Goal: Task Accomplishment & Management: Use online tool/utility

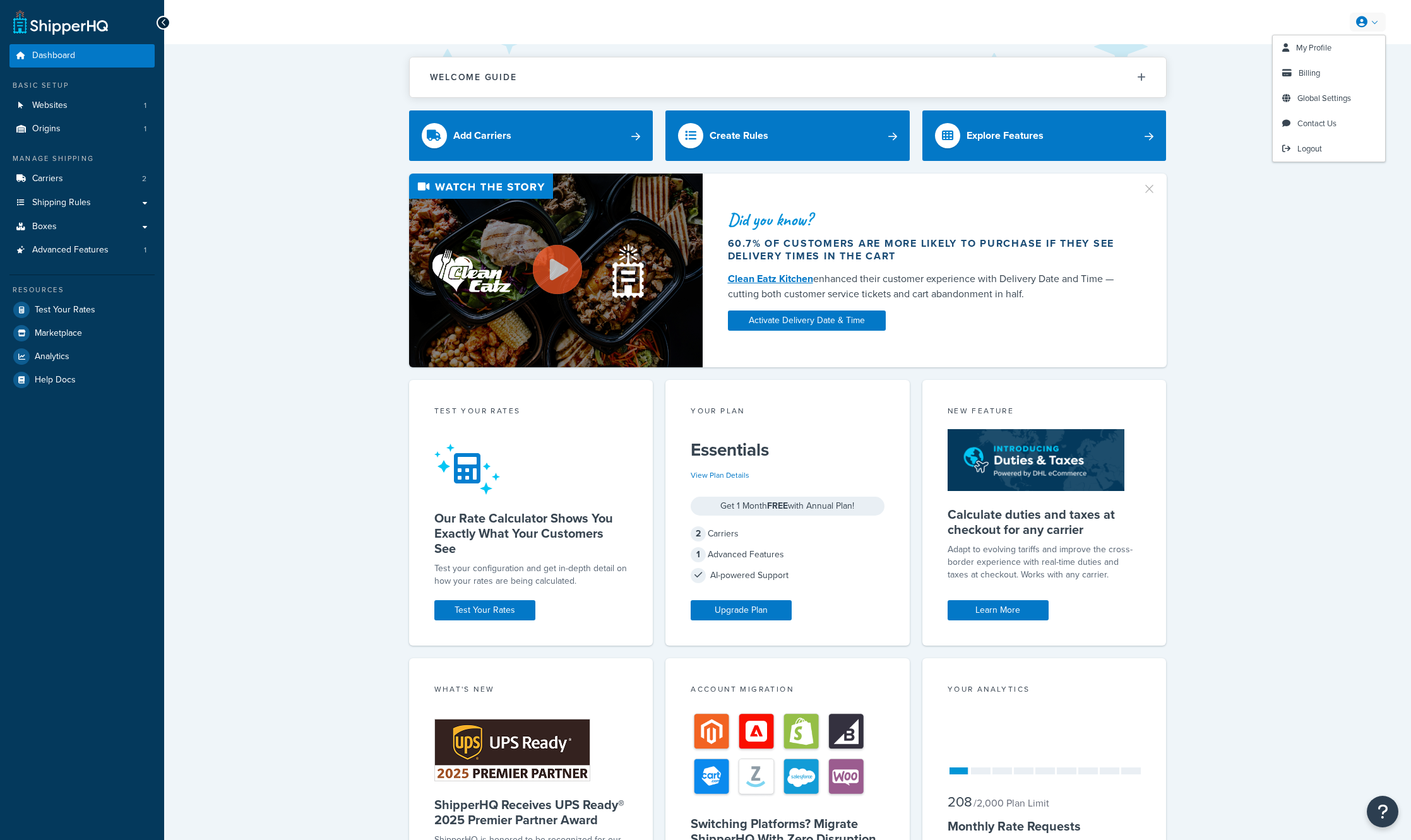
click at [1326, 150] on link "Logout" at bounding box center [1329, 149] width 112 height 25
click at [86, 195] on link "Shipping Rules" at bounding box center [82, 203] width 145 height 23
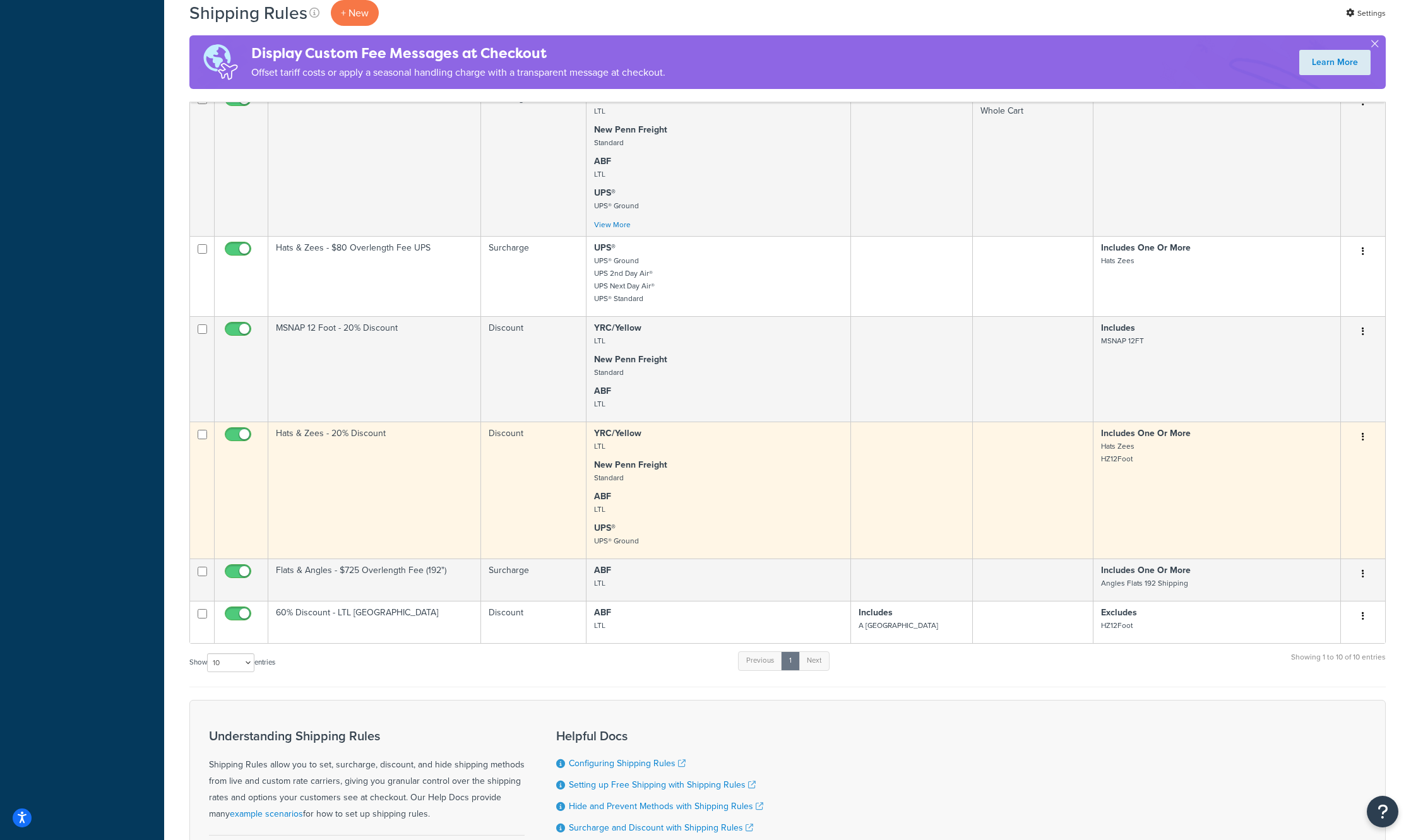
click at [1365, 444] on button "button" at bounding box center [1363, 437] width 18 height 20
click at [1323, 465] on link "Edit" at bounding box center [1321, 460] width 100 height 26
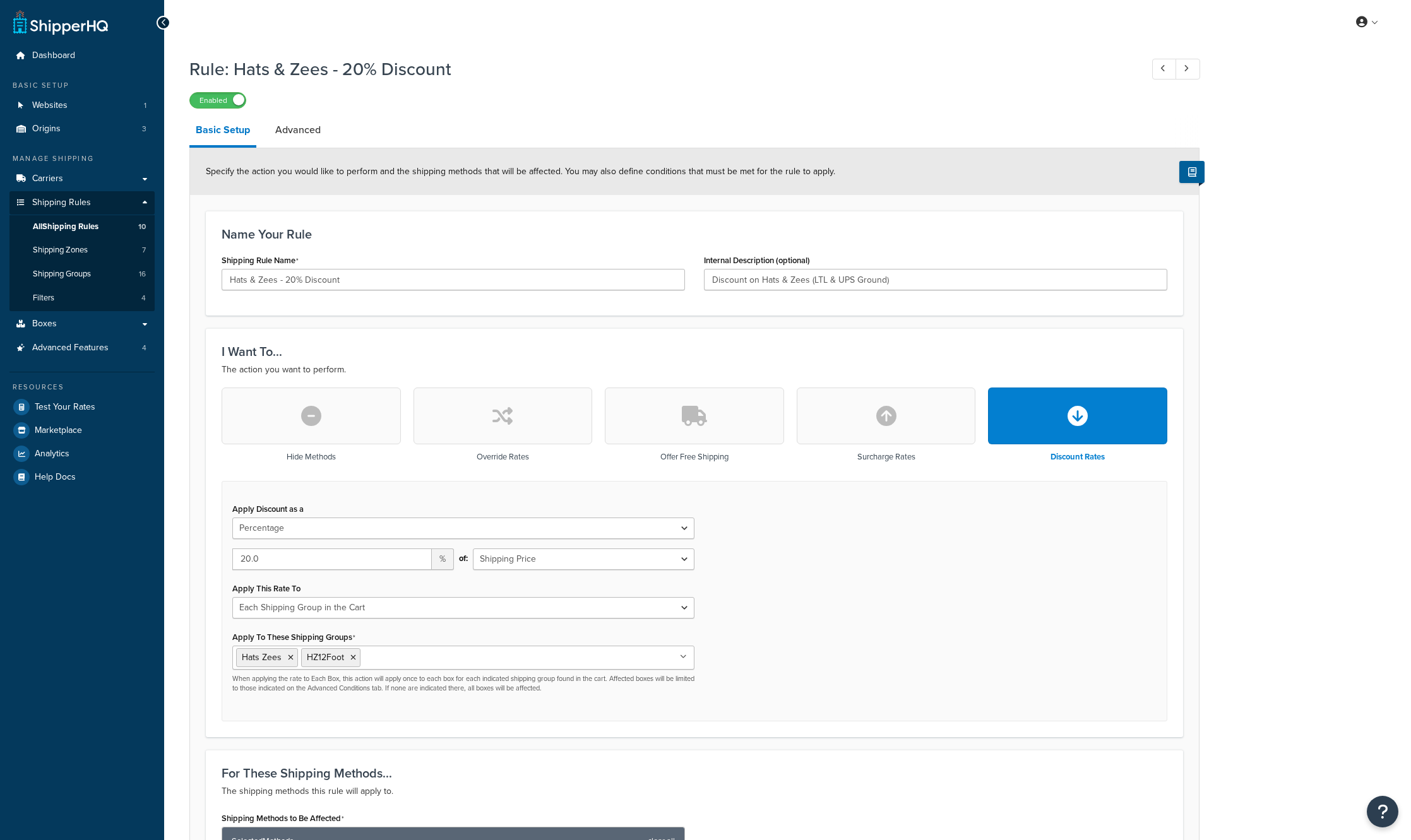
select select "PERCENTAGE"
select select "SHIPPING_GROUP"
click at [289, 276] on input "Hats & Zees - 20% Discount" at bounding box center [453, 279] width 463 height 22
type input "Hats & Zees - 10% Discount"
click at [248, 559] on input "20.0" at bounding box center [332, 559] width 200 height 22
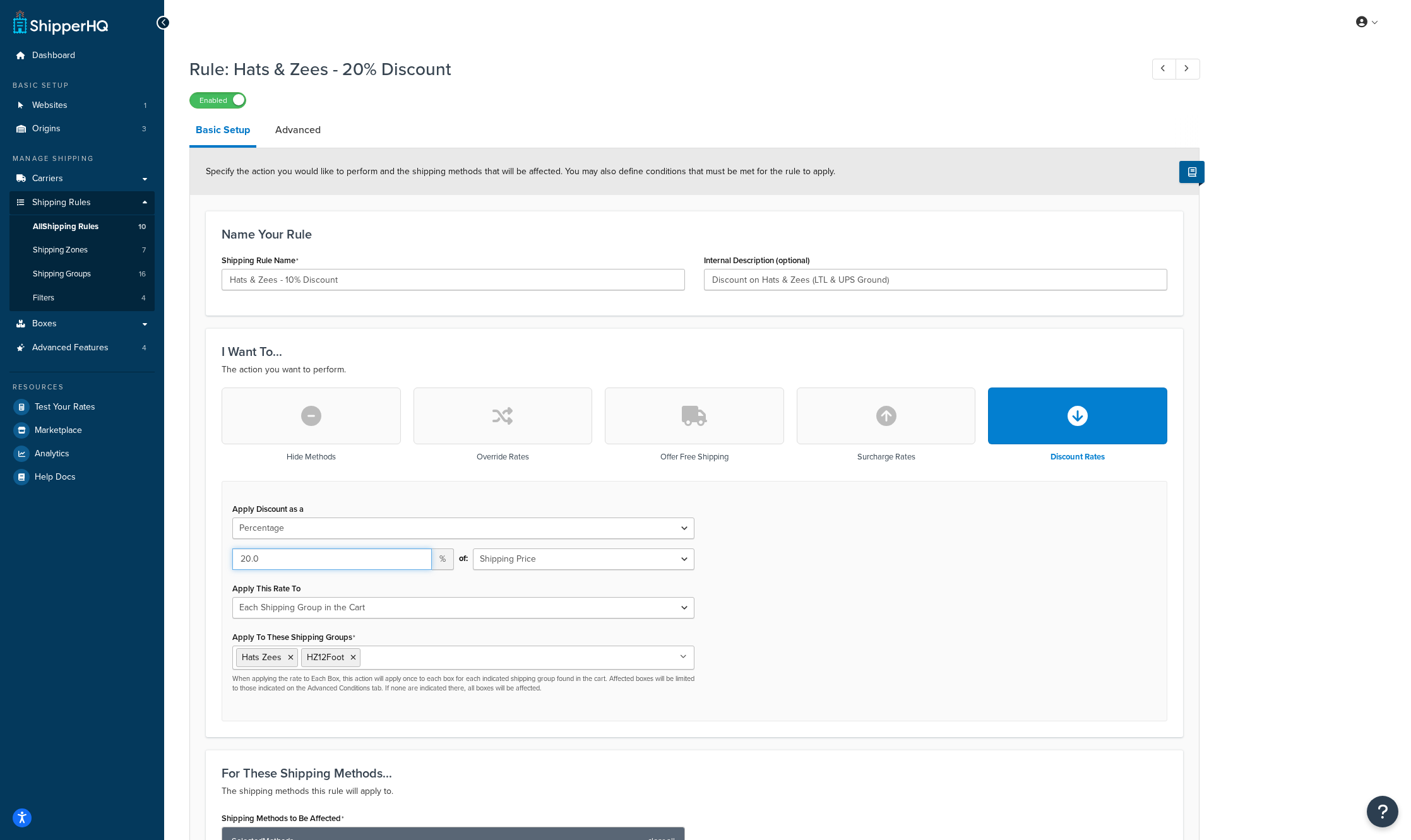
click at [245, 559] on input "20.0" at bounding box center [332, 559] width 200 height 22
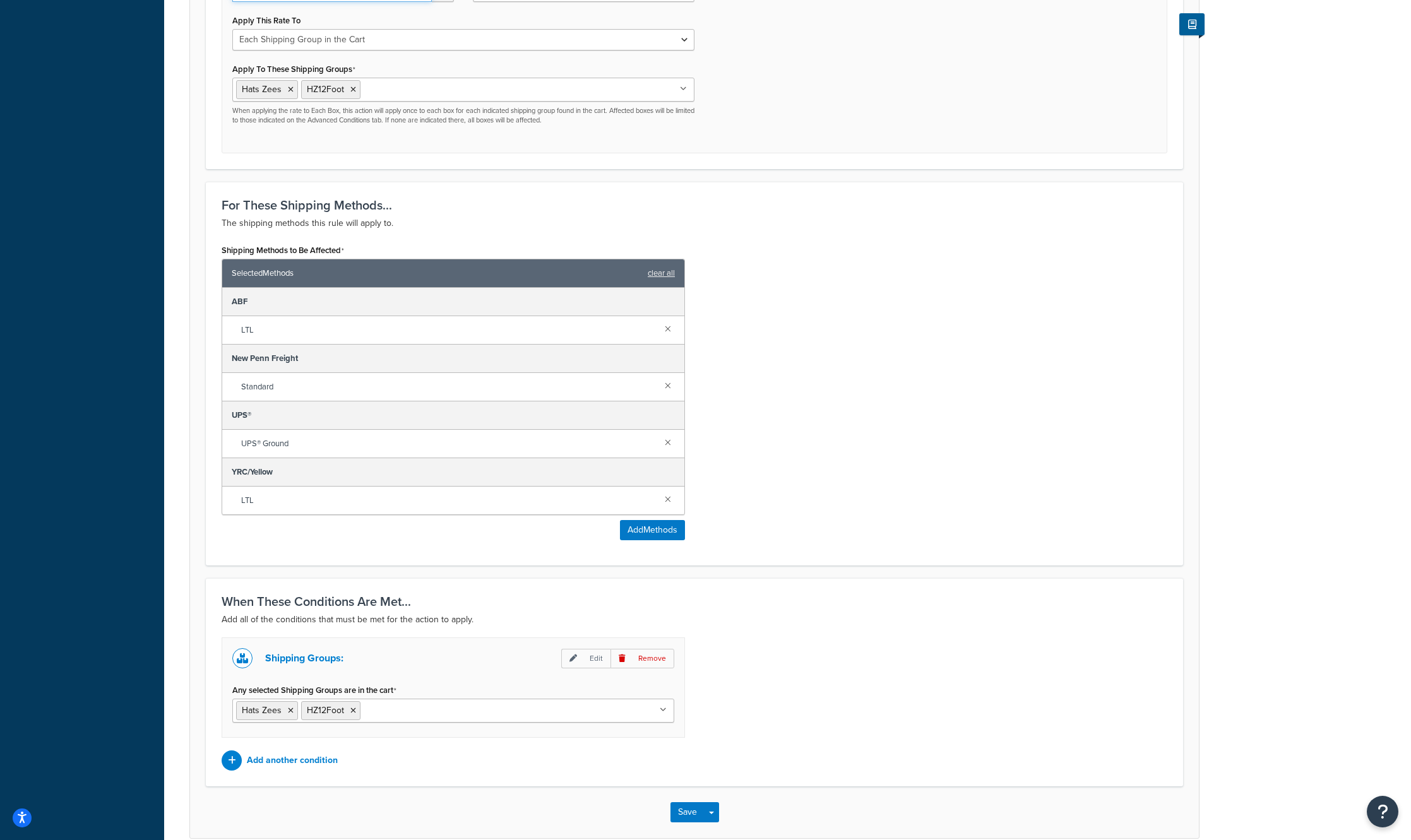
scroll to position [631, 0]
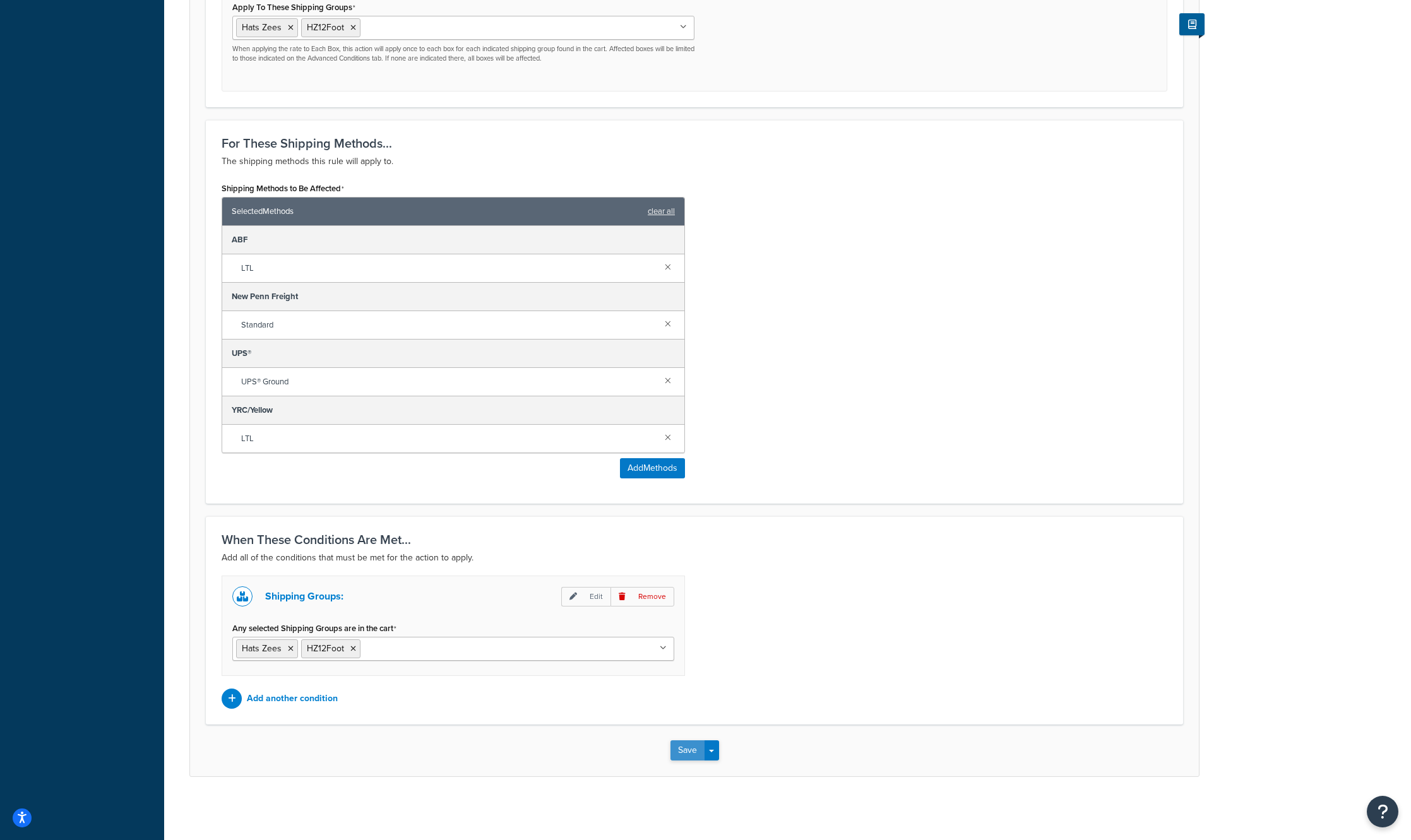
type input "10.0"
click at [686, 743] on button "Save" at bounding box center [688, 750] width 34 height 20
